Goal: Task Accomplishment & Management: Manage account settings

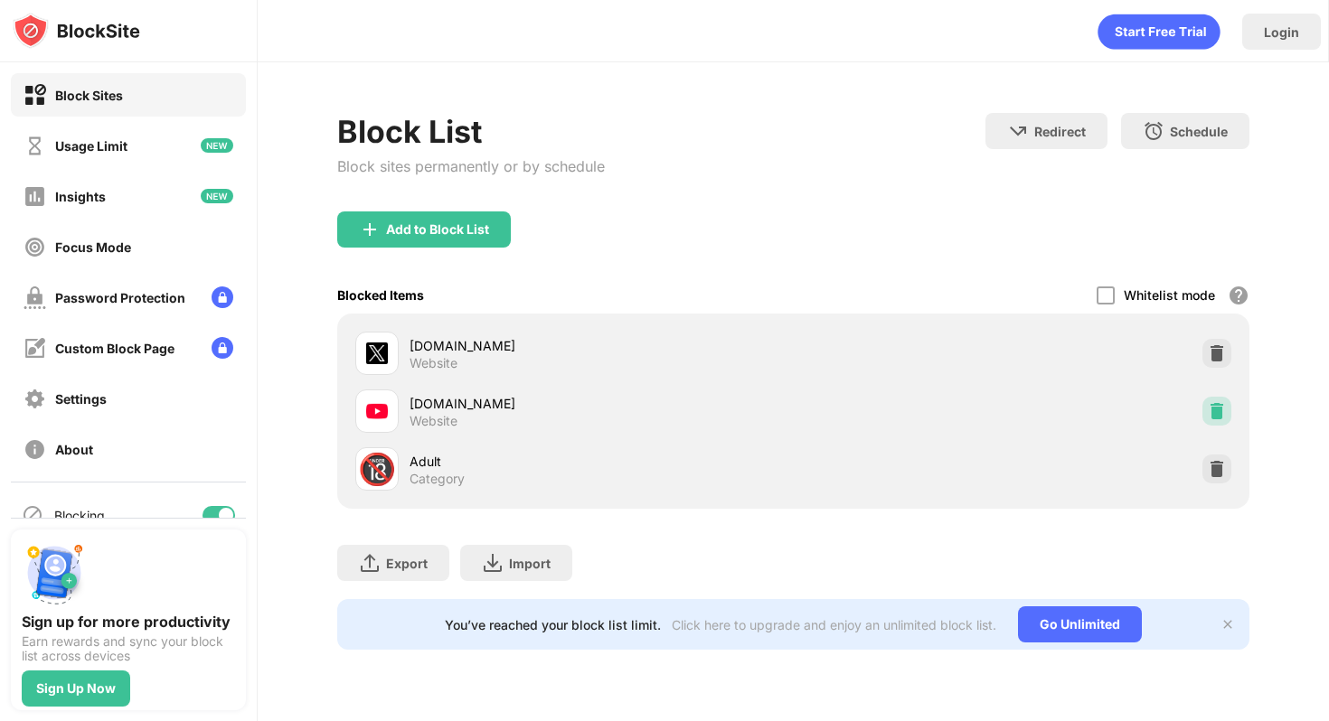
click at [1217, 403] on img at bounding box center [1217, 411] width 18 height 18
